Goal: Check status: Check status

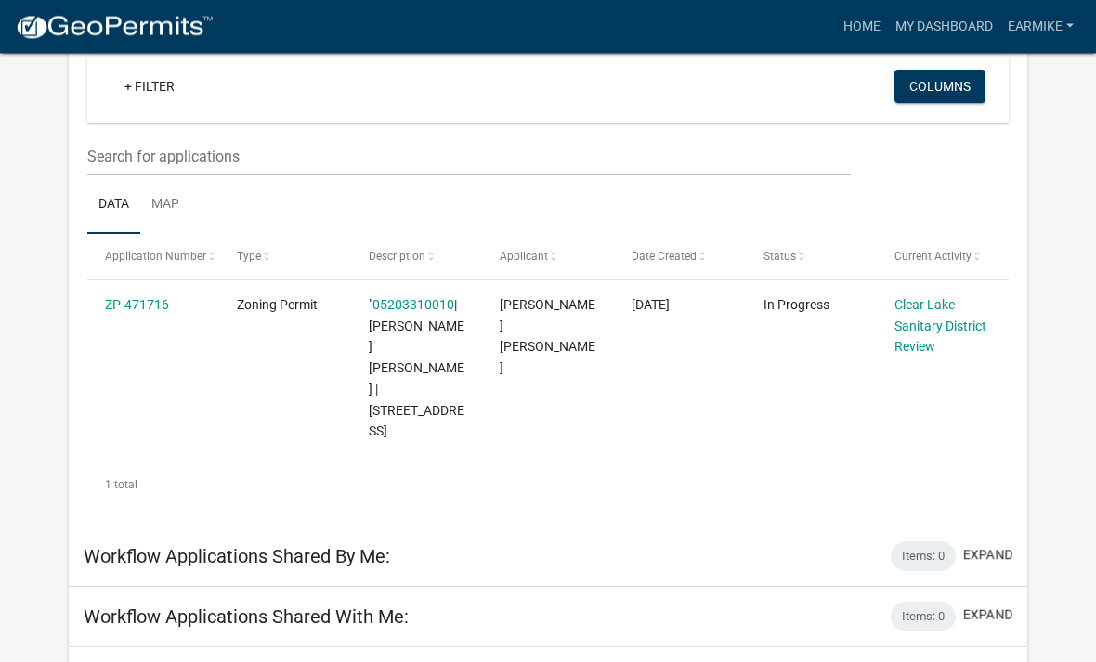
scroll to position [180, 0]
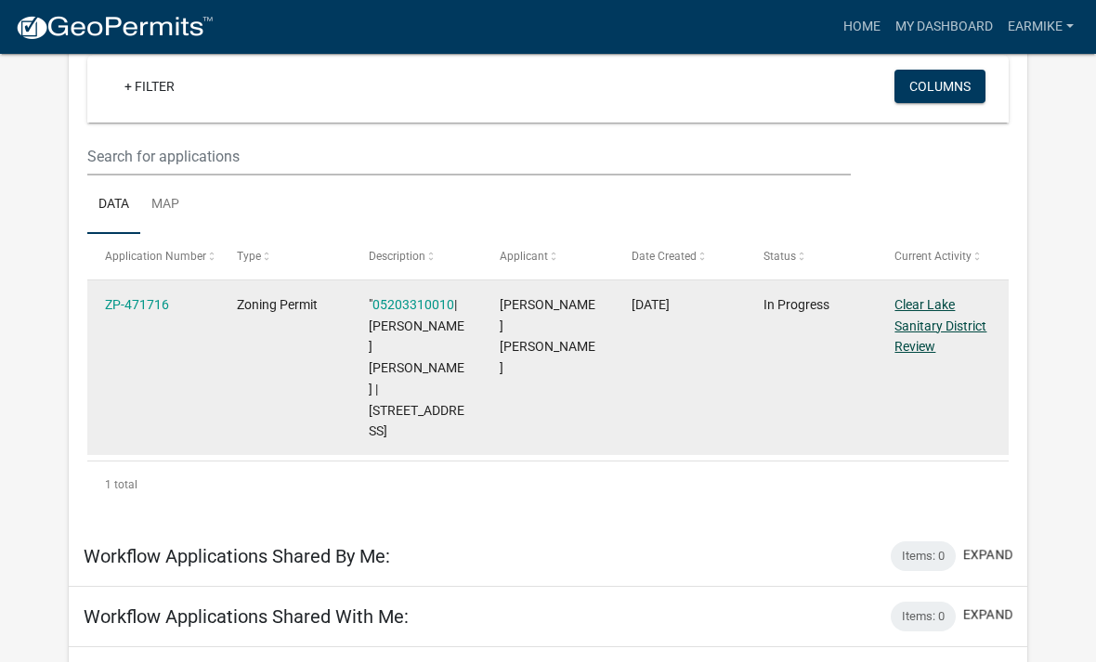
click at [928, 326] on link "Clear Lake Sanitary District Review" at bounding box center [941, 326] width 92 height 58
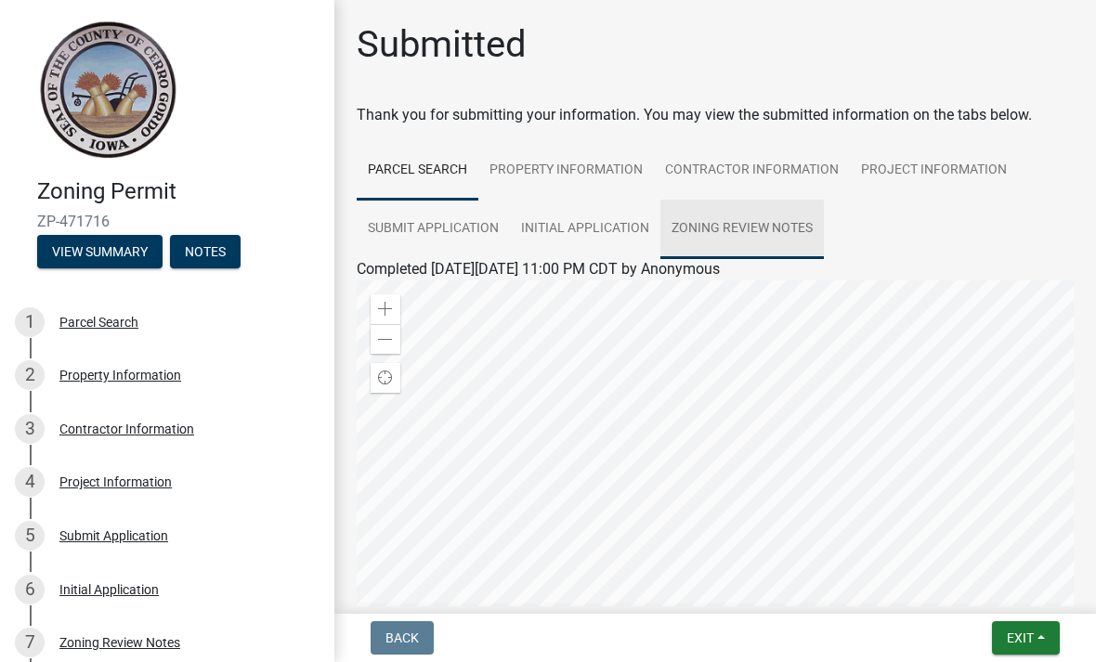
click at [730, 229] on link "Zoning Review Notes" at bounding box center [741, 229] width 163 height 59
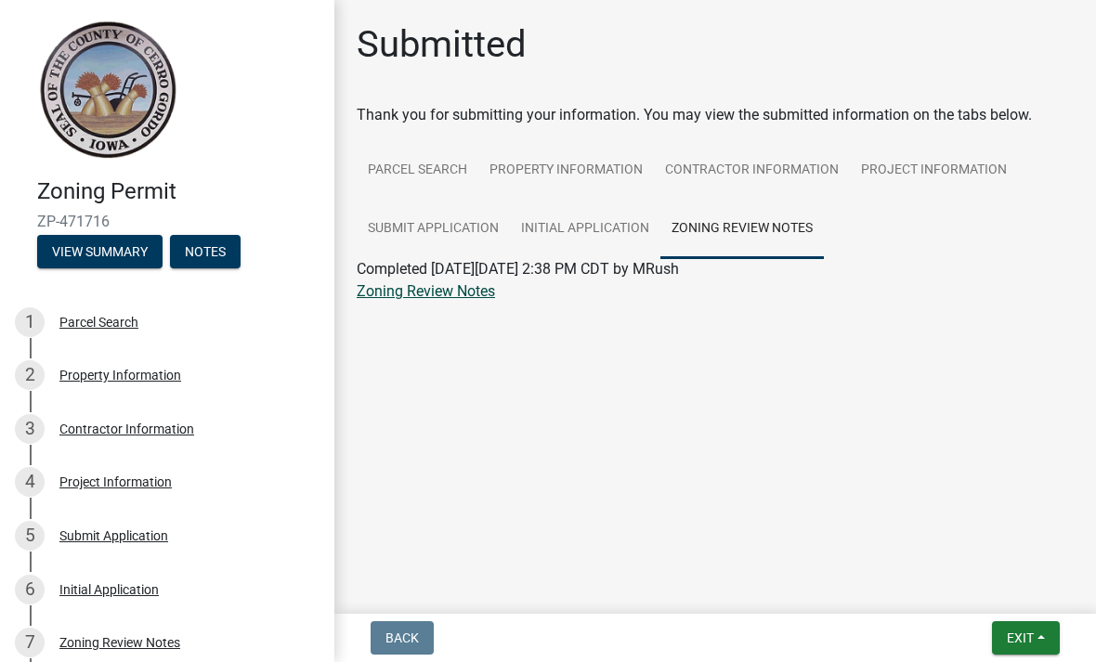
click at [411, 299] on link "Zoning Review Notes" at bounding box center [426, 291] width 138 height 18
click at [96, 241] on button "View Summary" at bounding box center [99, 251] width 125 height 33
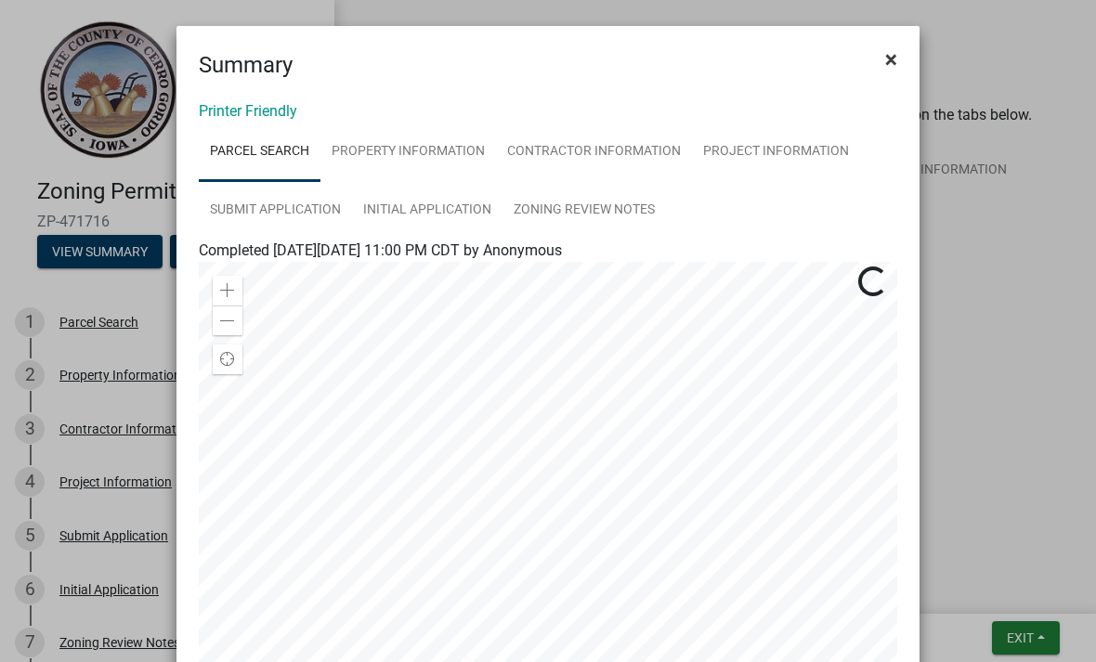
click at [903, 60] on button "×" at bounding box center [891, 59] width 42 height 52
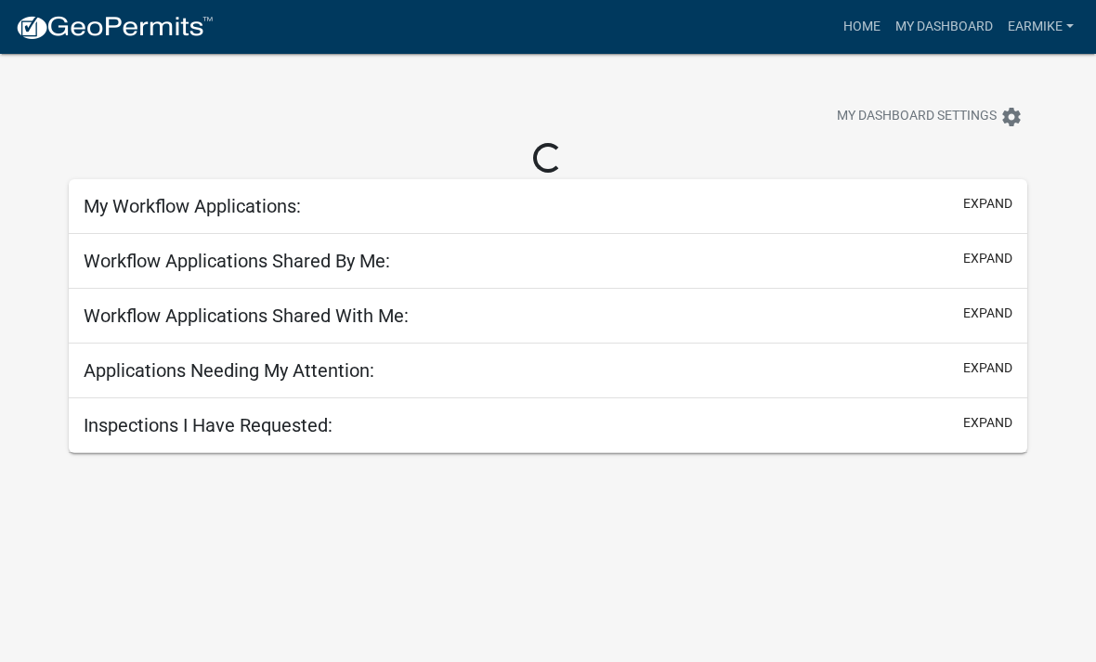
scroll to position [54, 0]
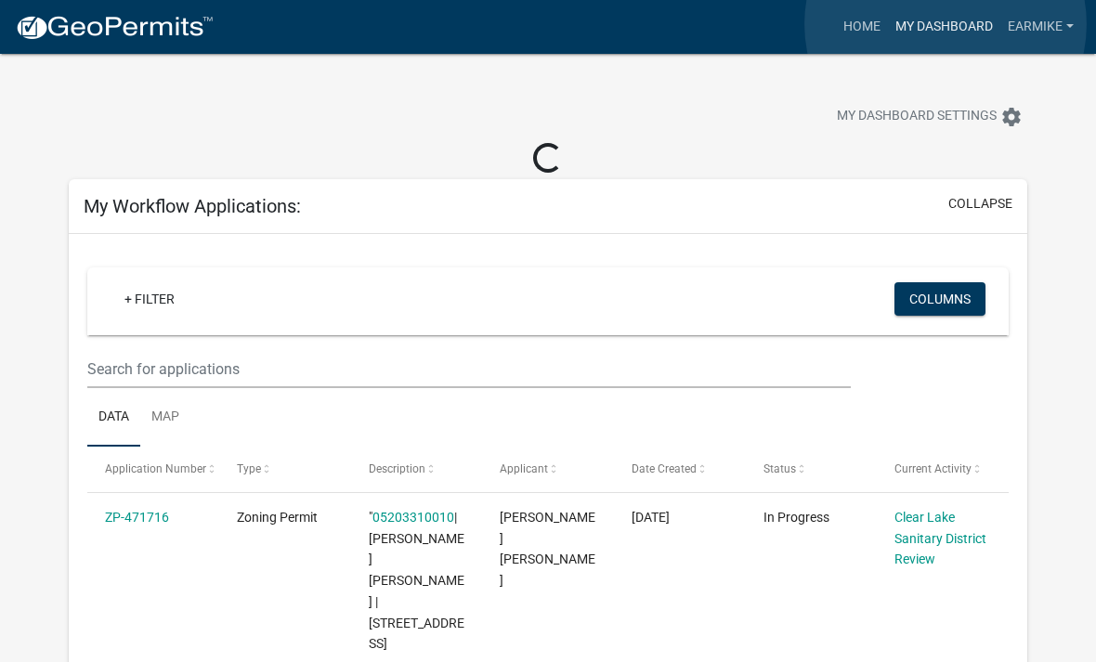
click at [947, 24] on link "My Dashboard" at bounding box center [944, 26] width 112 height 35
